Goal: Information Seeking & Learning: Learn about a topic

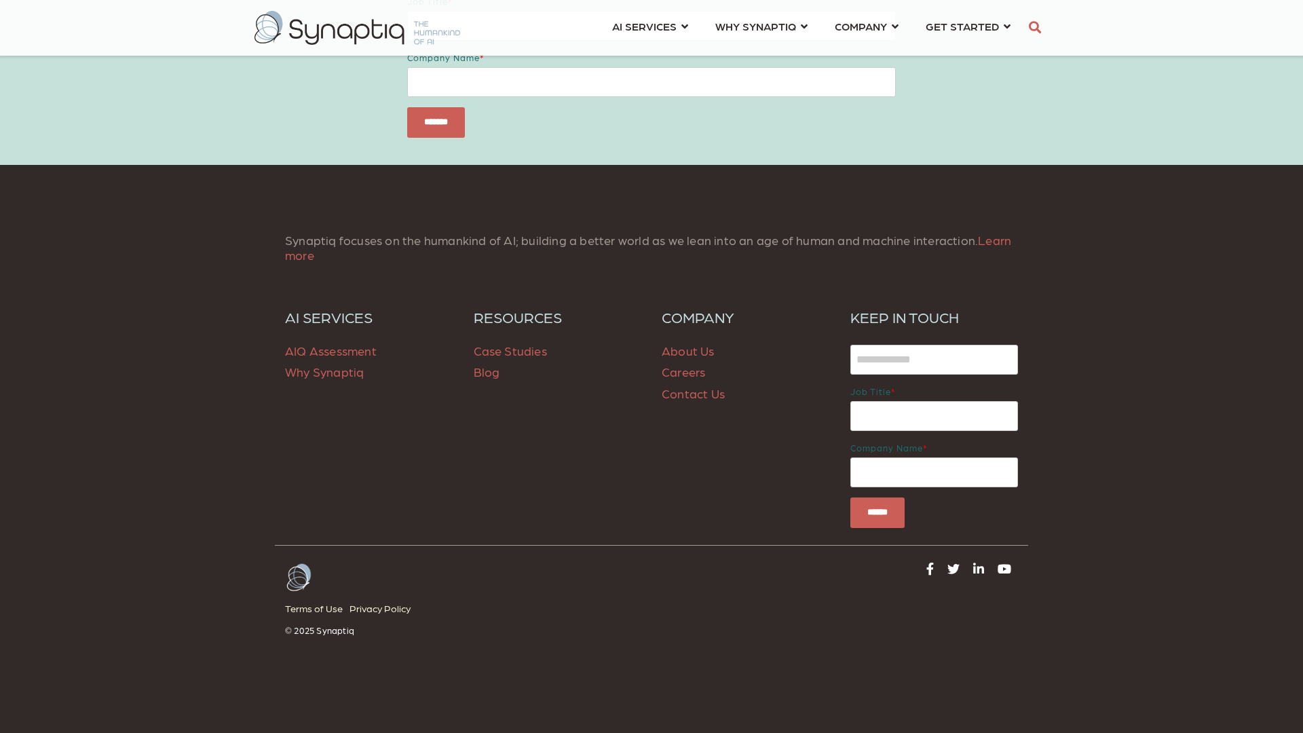
scroll to position [5951, 0]
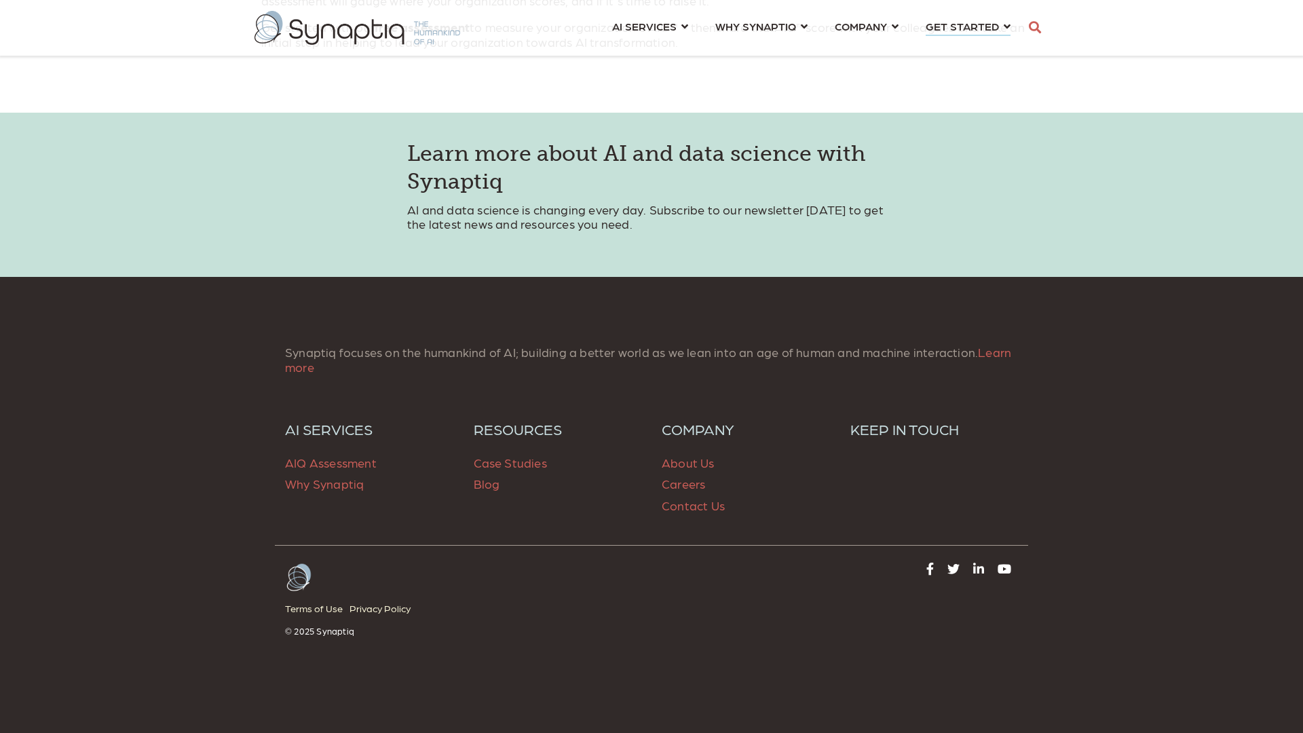
scroll to position [2886, 0]
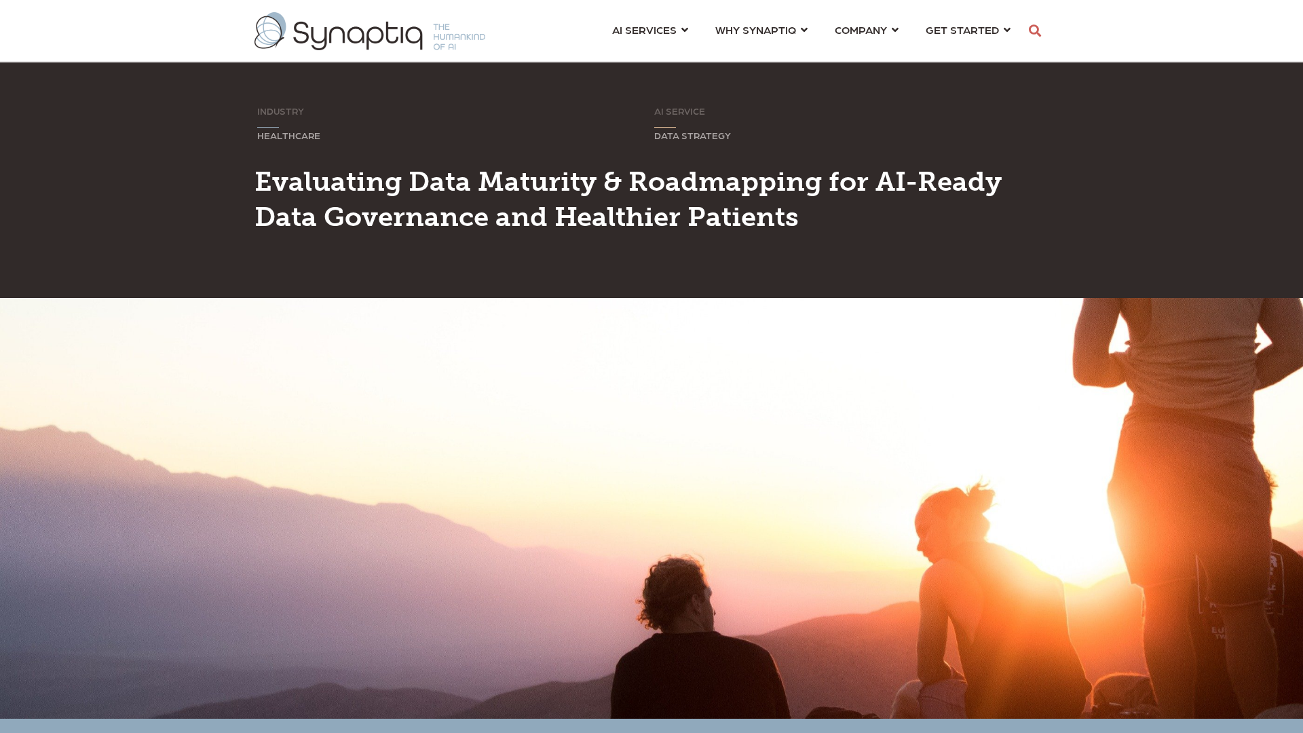
scroll to position [372, 0]
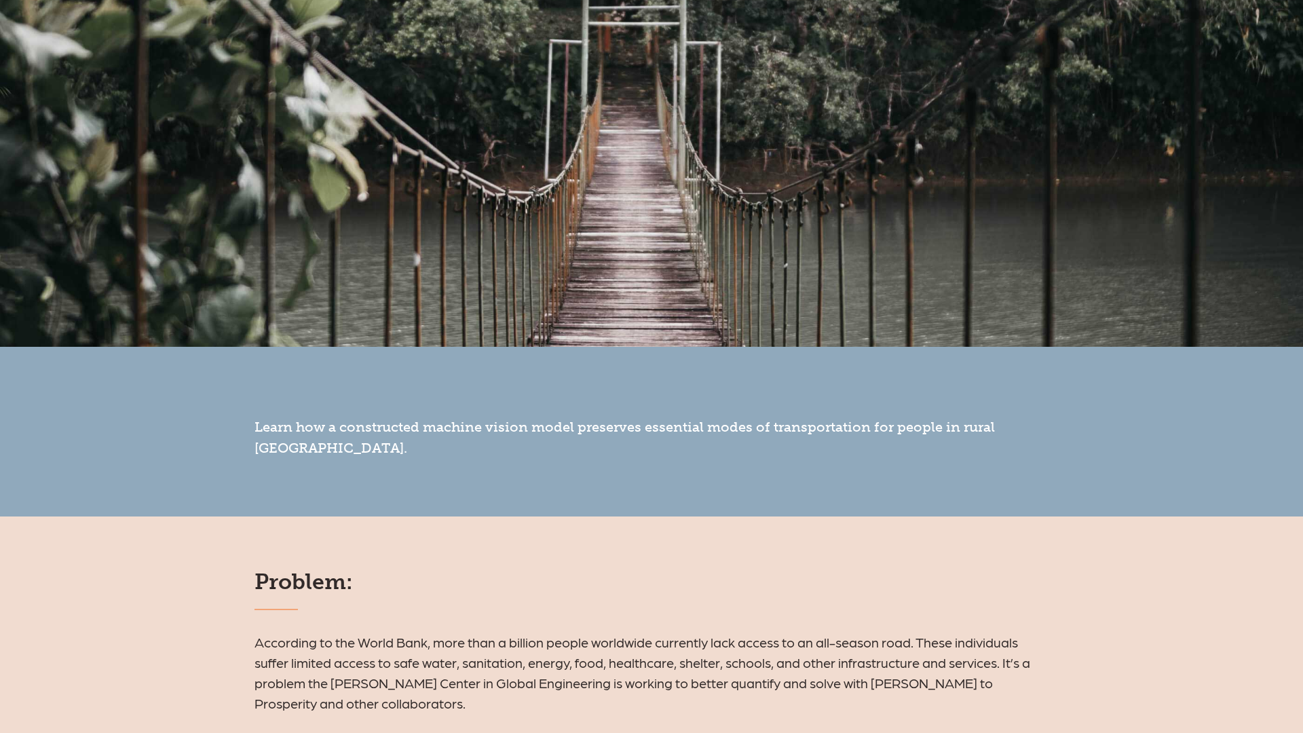
scroll to position [3134, 0]
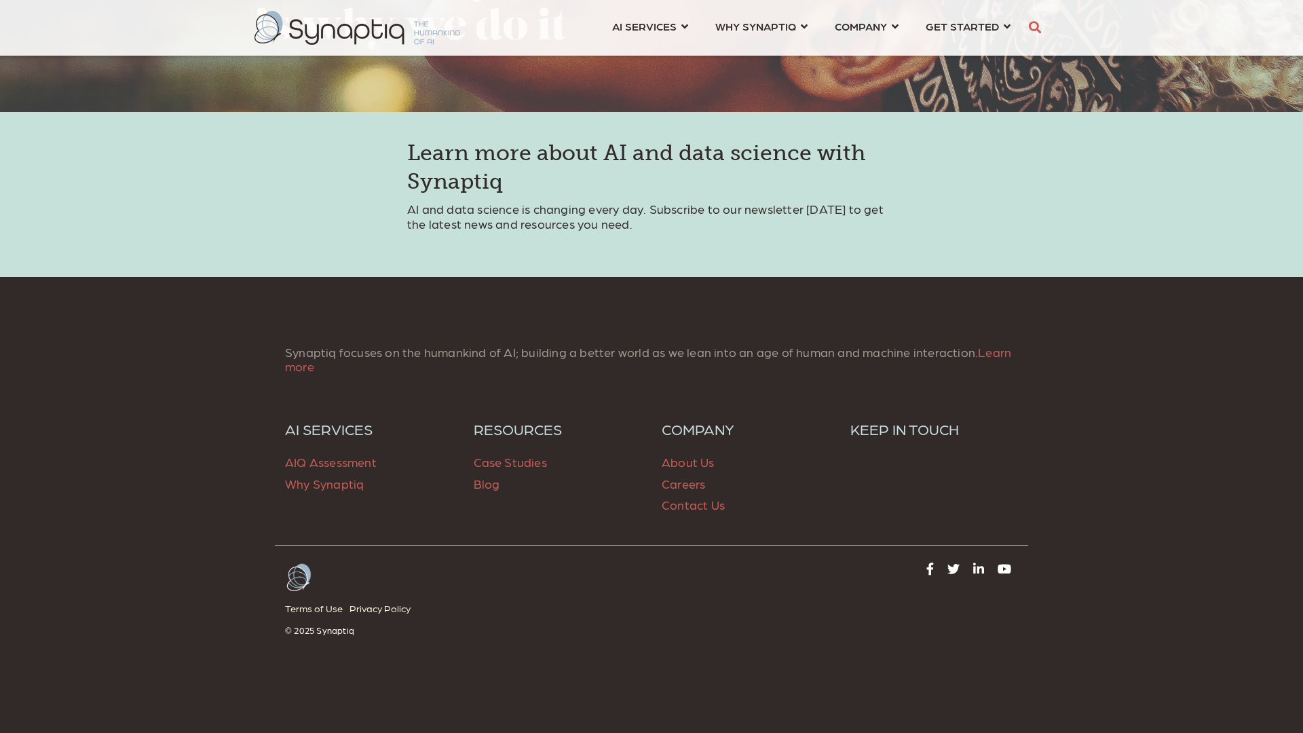
scroll to position [5951, 0]
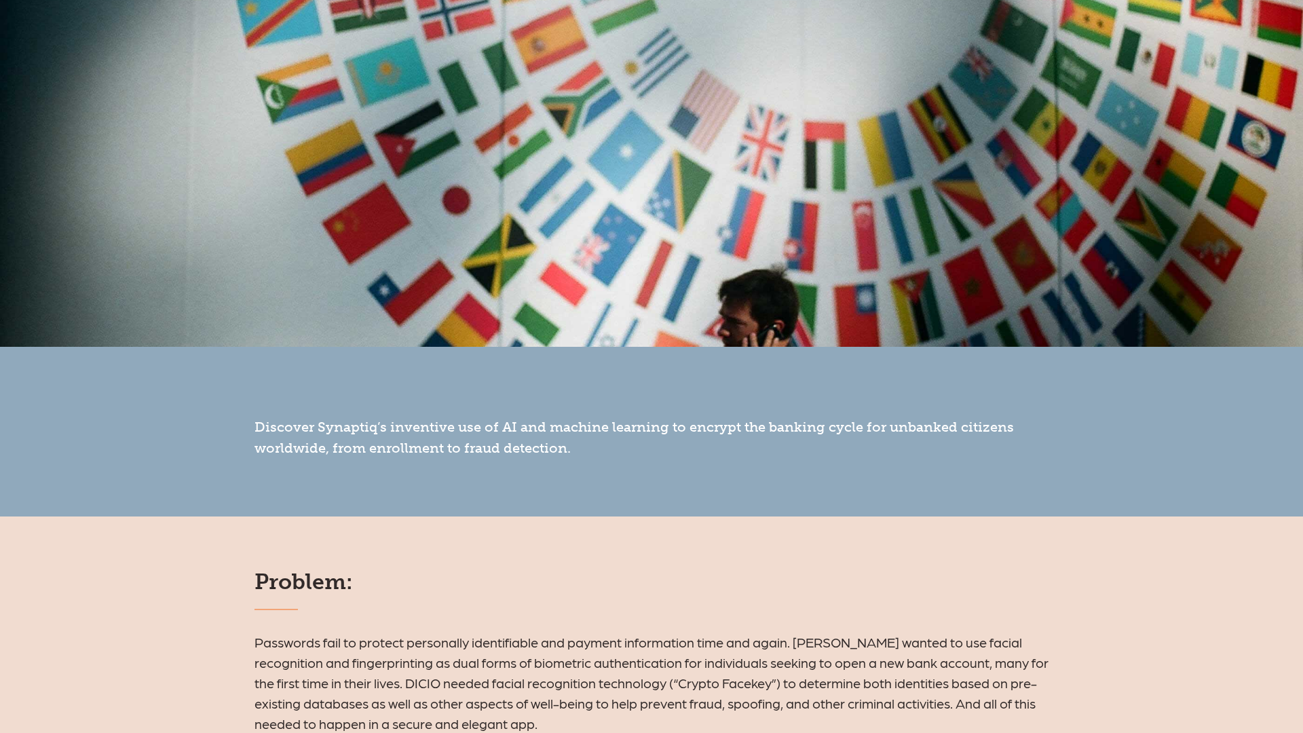
scroll to position [3134, 0]
